Goal: Transaction & Acquisition: Purchase product/service

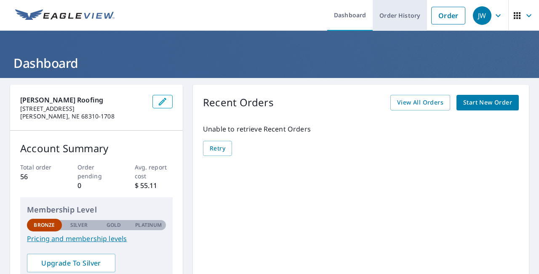
click at [393, 15] on link "Order History" at bounding box center [400, 15] width 54 height 31
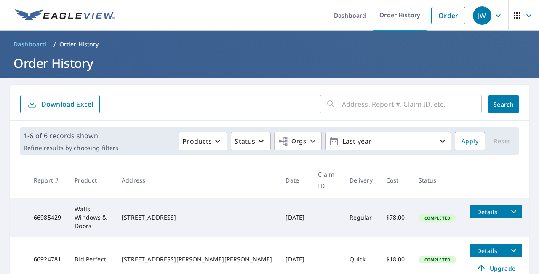
scroll to position [53, 0]
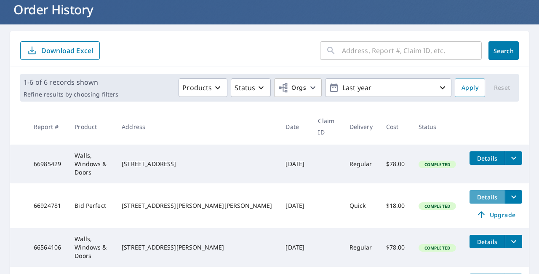
click at [475, 193] on span "Details" at bounding box center [487, 197] width 25 height 8
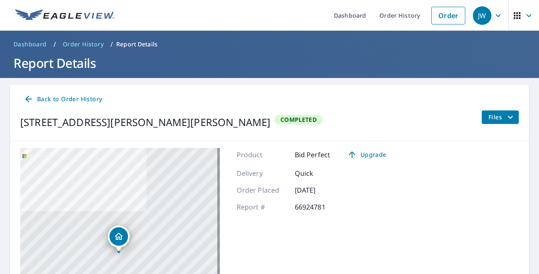
click at [148, 44] on p "Report Details" at bounding box center [136, 44] width 41 height 8
click at [130, 43] on p "Report Details" at bounding box center [136, 44] width 41 height 8
click at [508, 117] on icon "filesDropdownBtn-66924781" at bounding box center [510, 116] width 5 height 3
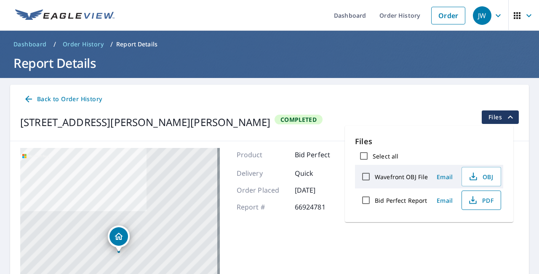
click at [481, 205] on span "PDF" at bounding box center [480, 200] width 27 height 10
click at [446, 16] on link "Order" at bounding box center [448, 16] width 34 height 18
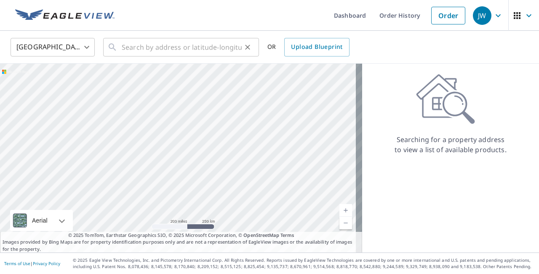
click at [121, 51] on div "​" at bounding box center [181, 47] width 156 height 19
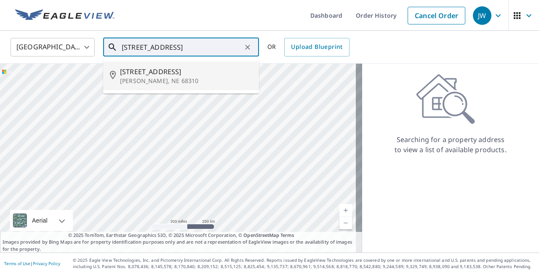
click at [128, 72] on span "[STREET_ADDRESS]" at bounding box center [186, 72] width 132 height 10
type input "[STREET_ADDRESS]"
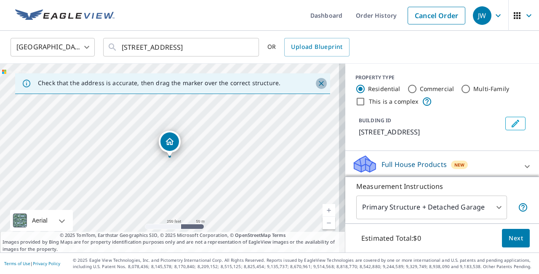
click at [317, 80] on icon "Close" at bounding box center [321, 83] width 8 height 8
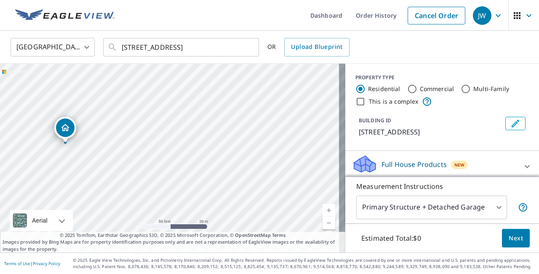
drag, startPoint x: 195, startPoint y: 131, endPoint x: 307, endPoint y: 68, distance: 129.0
click at [307, 68] on div "[STREET_ADDRESS]" at bounding box center [172, 158] width 345 height 189
drag, startPoint x: 227, startPoint y: 112, endPoint x: 256, endPoint y: 105, distance: 30.4
click at [256, 105] on div "[STREET_ADDRESS]" at bounding box center [172, 158] width 345 height 189
drag, startPoint x: 181, startPoint y: 105, endPoint x: 333, endPoint y: 72, distance: 155.5
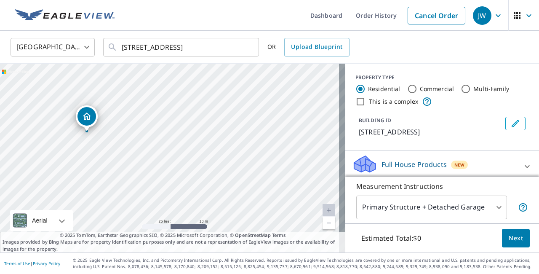
click at [335, 70] on div "[STREET_ADDRESS]" at bounding box center [172, 158] width 345 height 189
drag, startPoint x: 265, startPoint y: 93, endPoint x: 300, endPoint y: 100, distance: 35.4
click at [300, 100] on div "[STREET_ADDRESS]" at bounding box center [172, 158] width 345 height 189
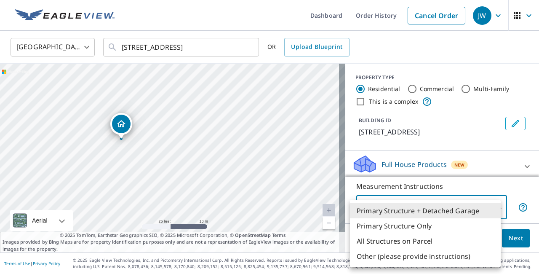
click at [493, 208] on body "JW JW Dashboard Order History Cancel Order [GEOGRAPHIC_DATA] [GEOGRAPHIC_DATA] …" at bounding box center [269, 137] width 539 height 274
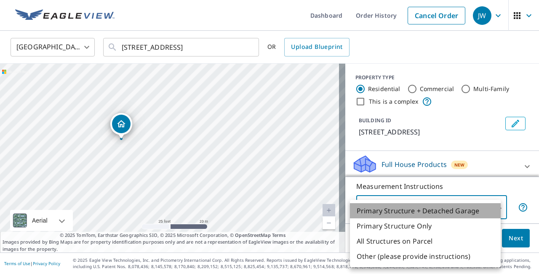
click at [493, 208] on li "Primary Structure + Detached Garage" at bounding box center [425, 210] width 151 height 15
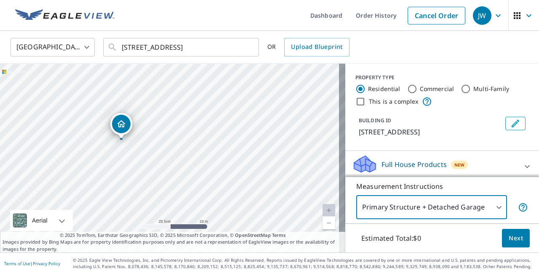
click at [522, 166] on icon at bounding box center [527, 166] width 10 height 10
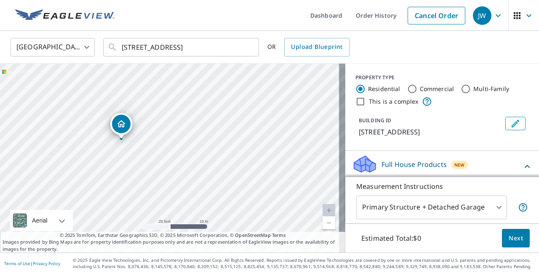
click at [522, 164] on icon at bounding box center [527, 166] width 10 height 10
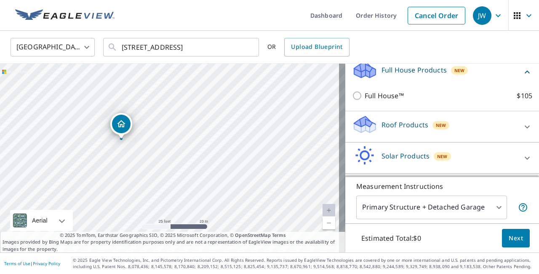
scroll to position [91, 0]
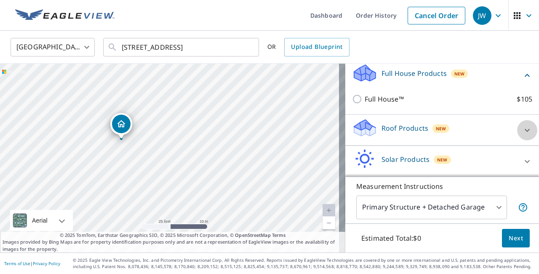
click at [522, 128] on icon at bounding box center [527, 130] width 10 height 10
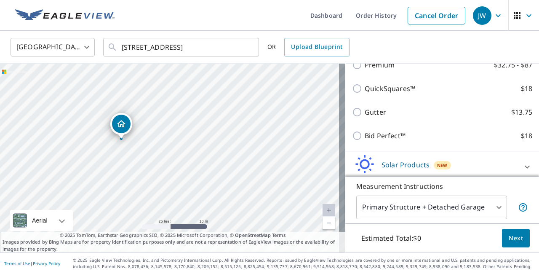
scroll to position [175, 0]
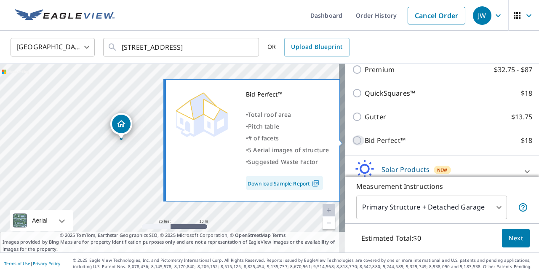
click at [352, 141] on input "Bid Perfect™ $18" at bounding box center [358, 140] width 13 height 10
checkbox input "true"
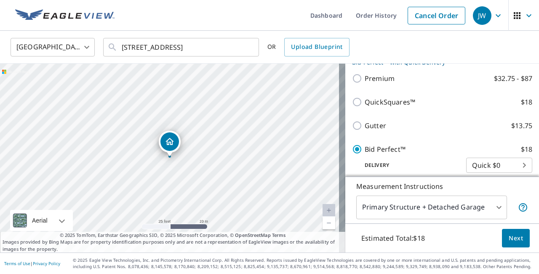
click at [513, 240] on span "Next" at bounding box center [516, 238] width 14 height 11
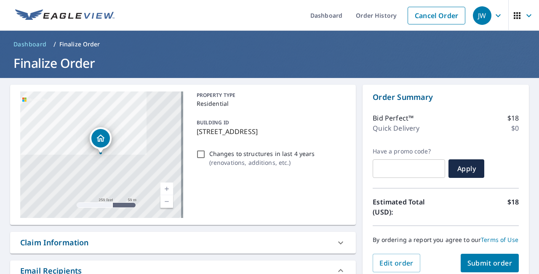
click at [489, 267] on span "Submit order" at bounding box center [489, 262] width 45 height 9
